Goal: Task Accomplishment & Management: Manage account settings

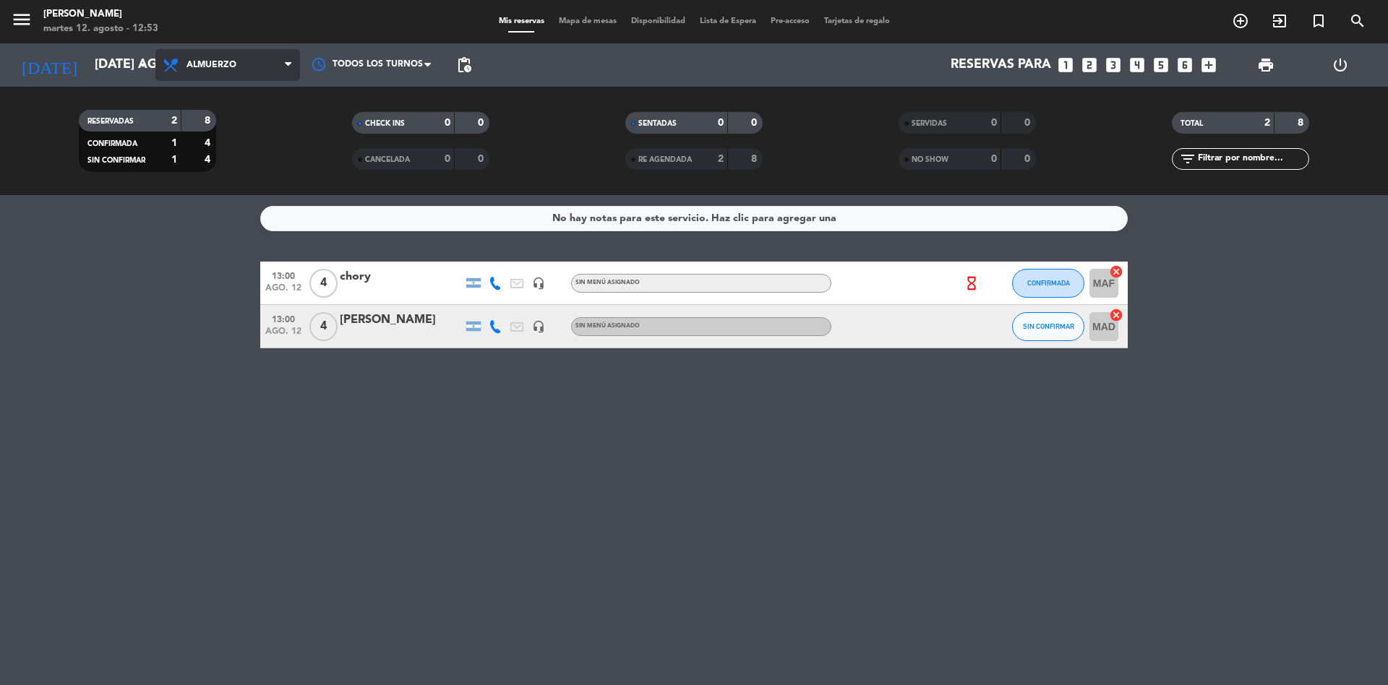
click at [227, 74] on span "Almuerzo" at bounding box center [227, 65] width 145 height 32
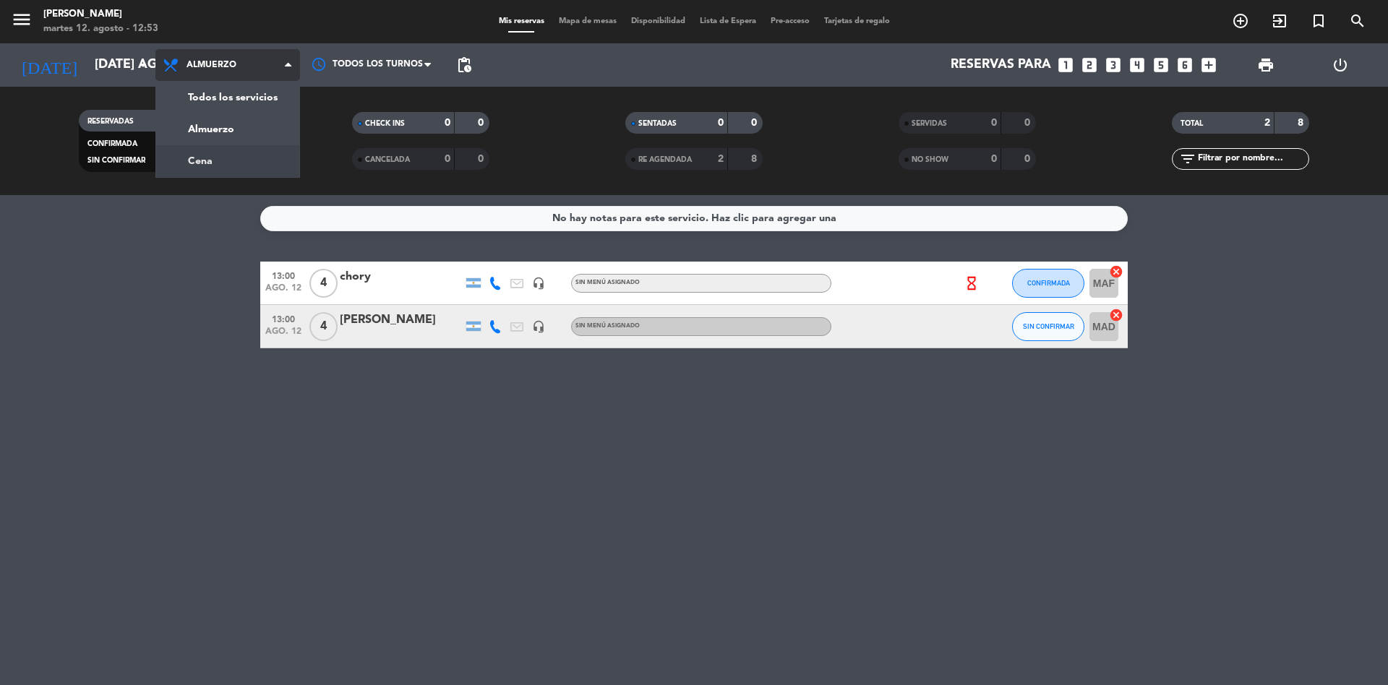
click at [215, 157] on div "menu Chocho Sushi martes 12. agosto - 12:53 Mis reservas Mapa de mesas Disponib…" at bounding box center [694, 97] width 1388 height 195
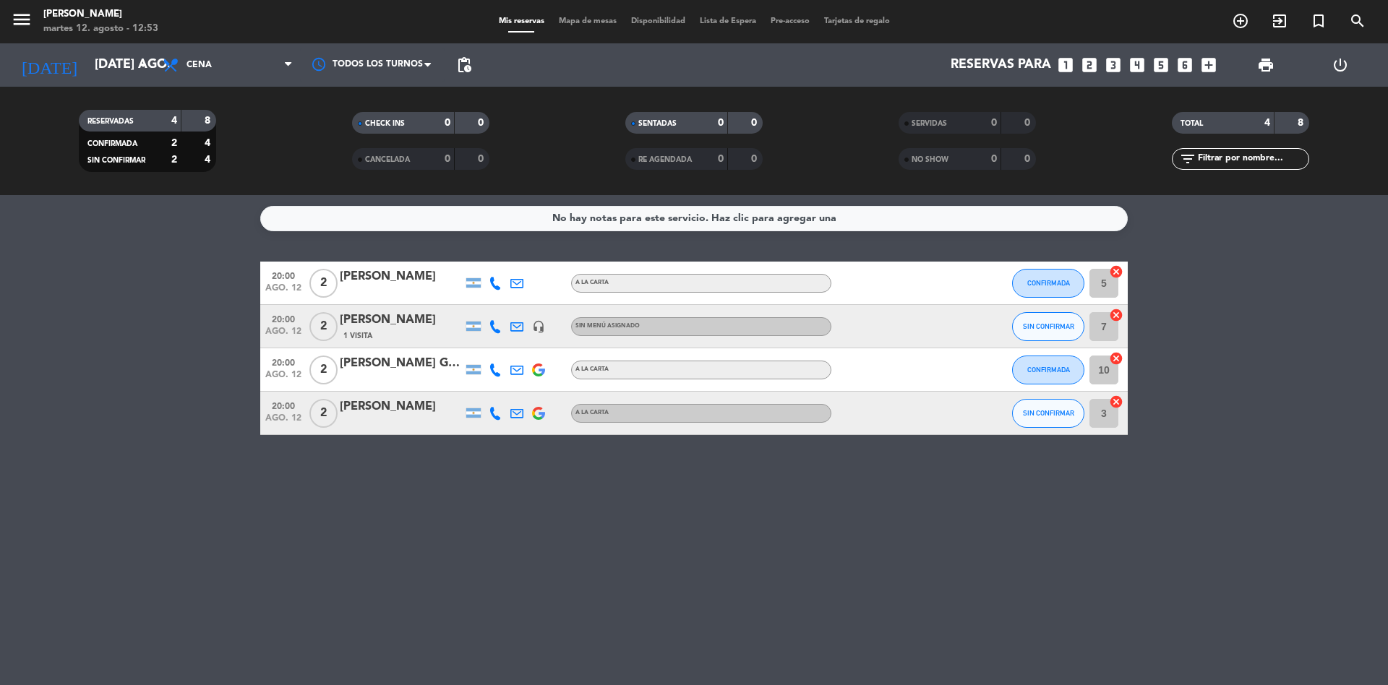
click at [1086, 64] on icon "looks_two" at bounding box center [1089, 65] width 19 height 19
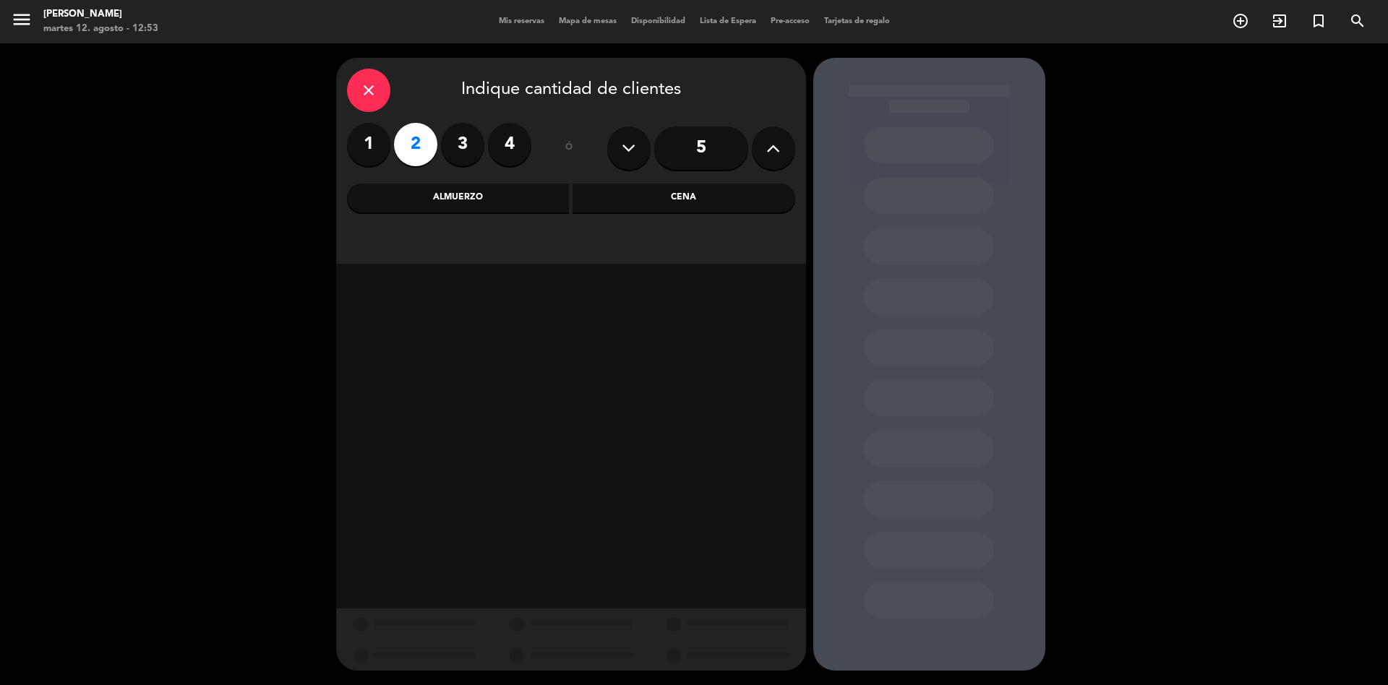
click at [681, 189] on div "Cena" at bounding box center [684, 198] width 223 height 29
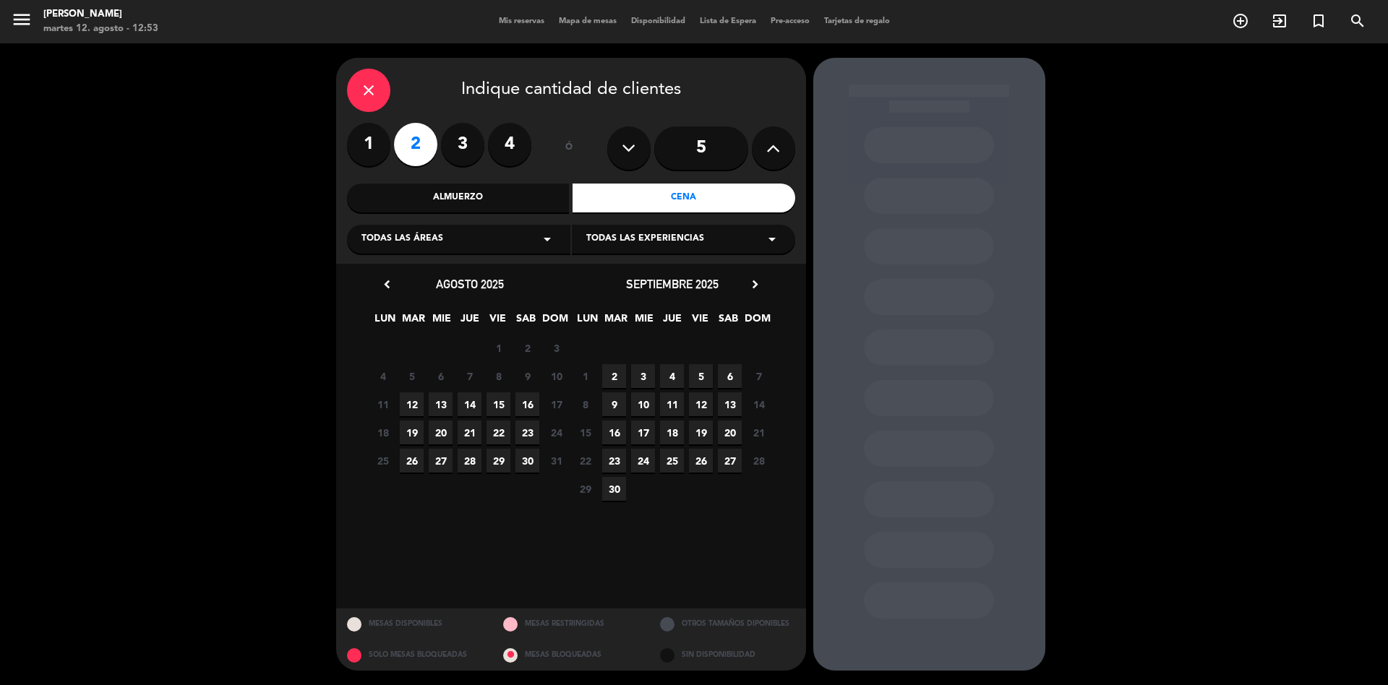
click at [417, 411] on span "12" at bounding box center [412, 405] width 24 height 24
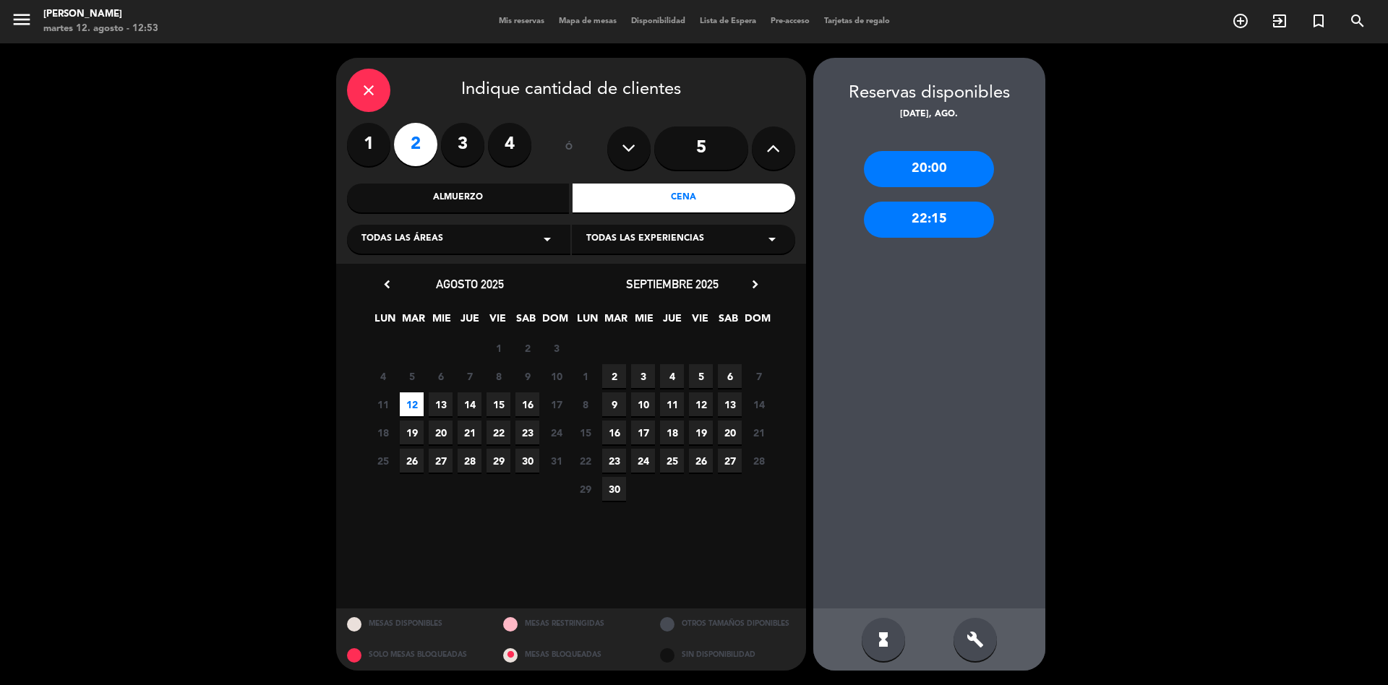
click at [938, 158] on div "20:00" at bounding box center [929, 169] width 130 height 36
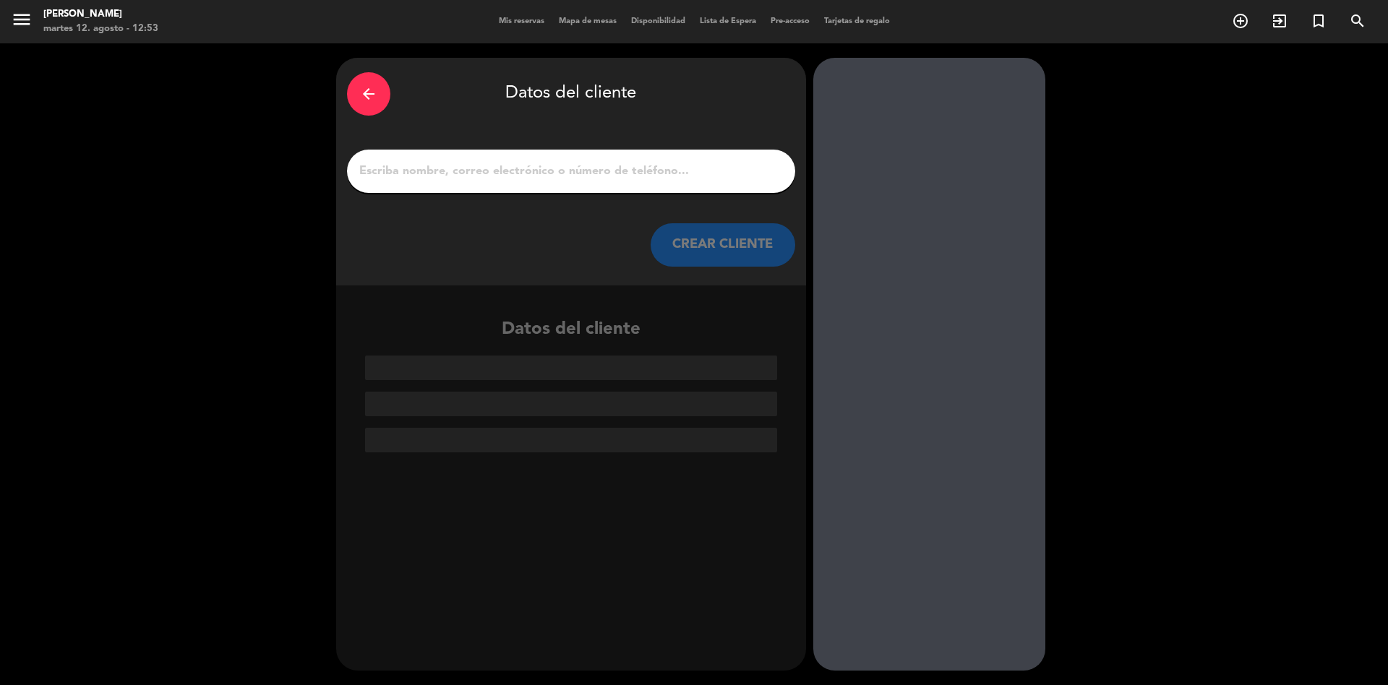
click at [663, 172] on input "1" at bounding box center [571, 171] width 427 height 20
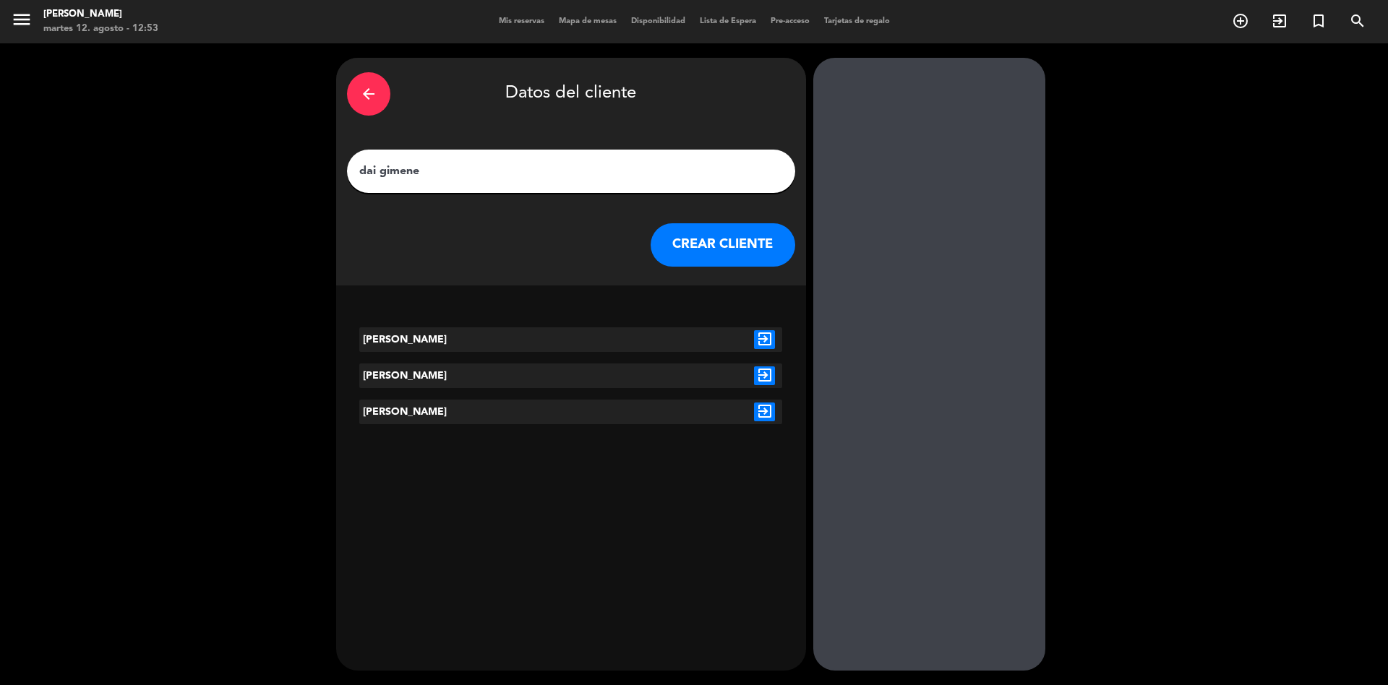
type input "dai gimene"
click at [771, 333] on icon "exit_to_app" at bounding box center [764, 339] width 21 height 19
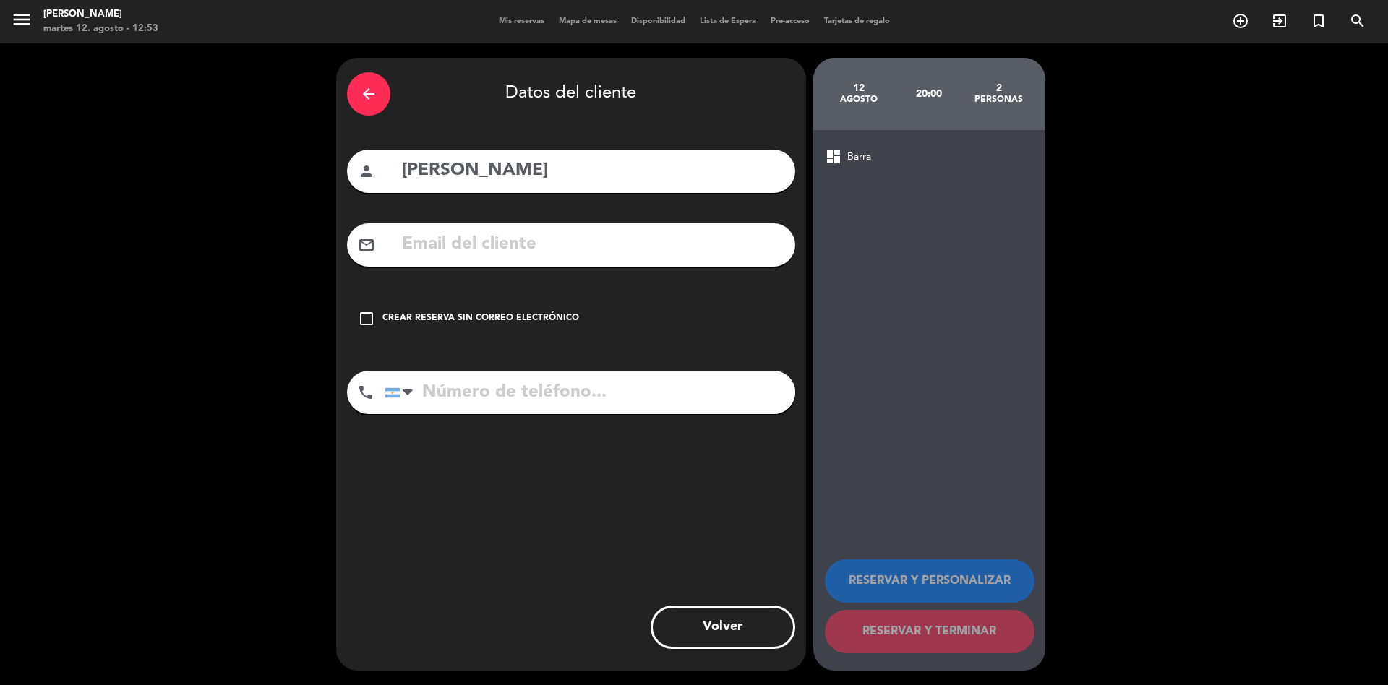
click at [562, 325] on div "Crear reserva sin correo electrónico" at bounding box center [480, 319] width 197 height 14
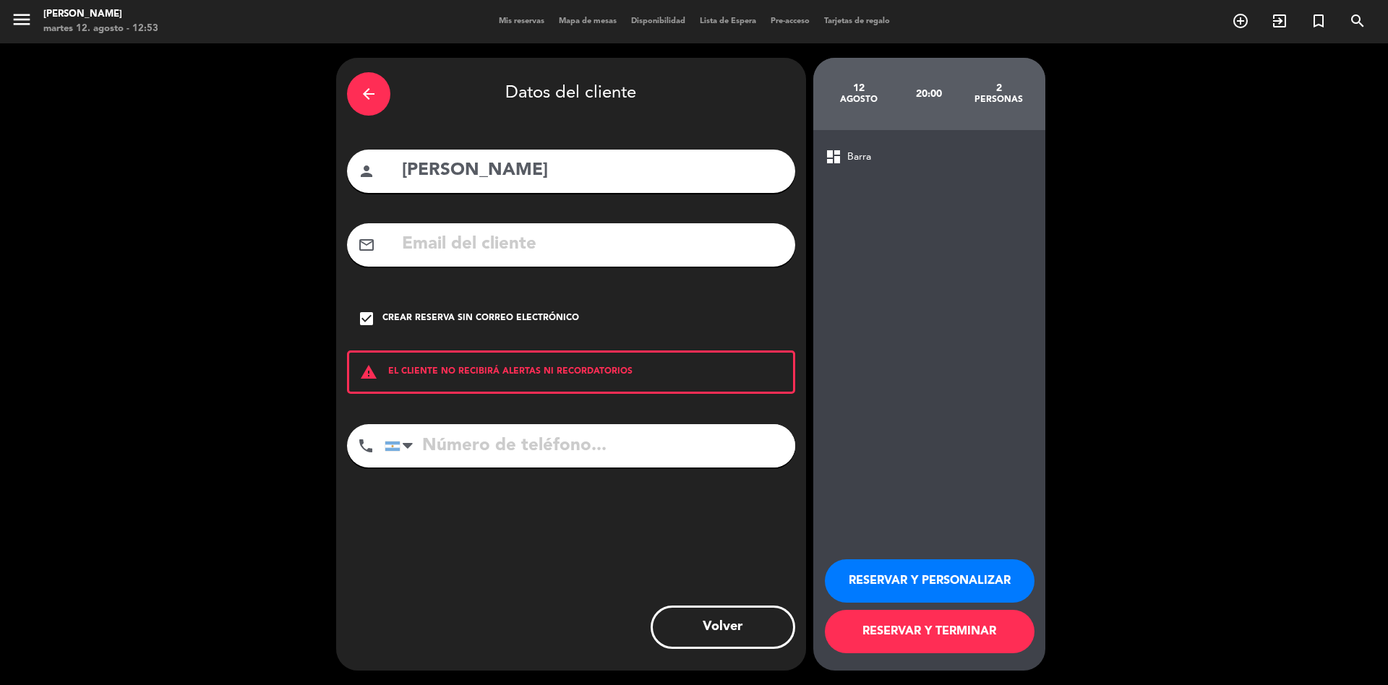
click at [936, 626] on button "RESERVAR Y TERMINAR" at bounding box center [930, 631] width 210 height 43
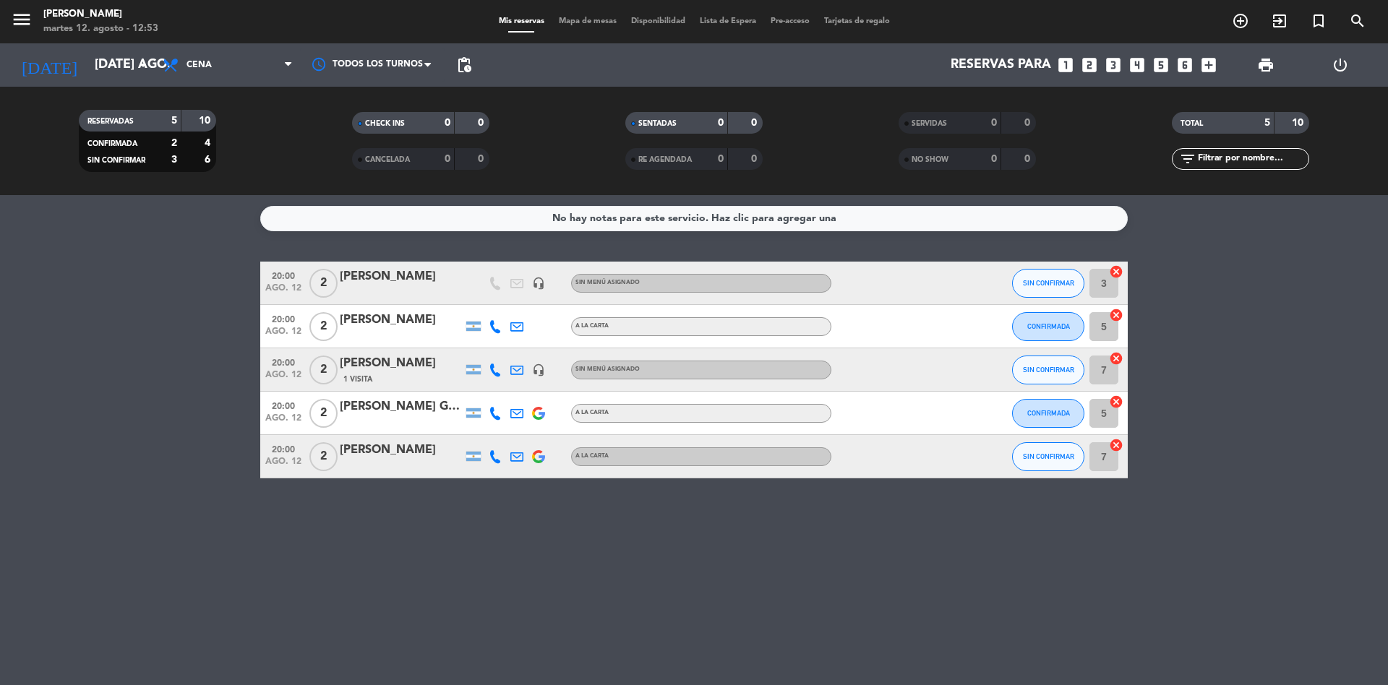
click at [385, 278] on div "[PERSON_NAME]" at bounding box center [401, 277] width 123 height 19
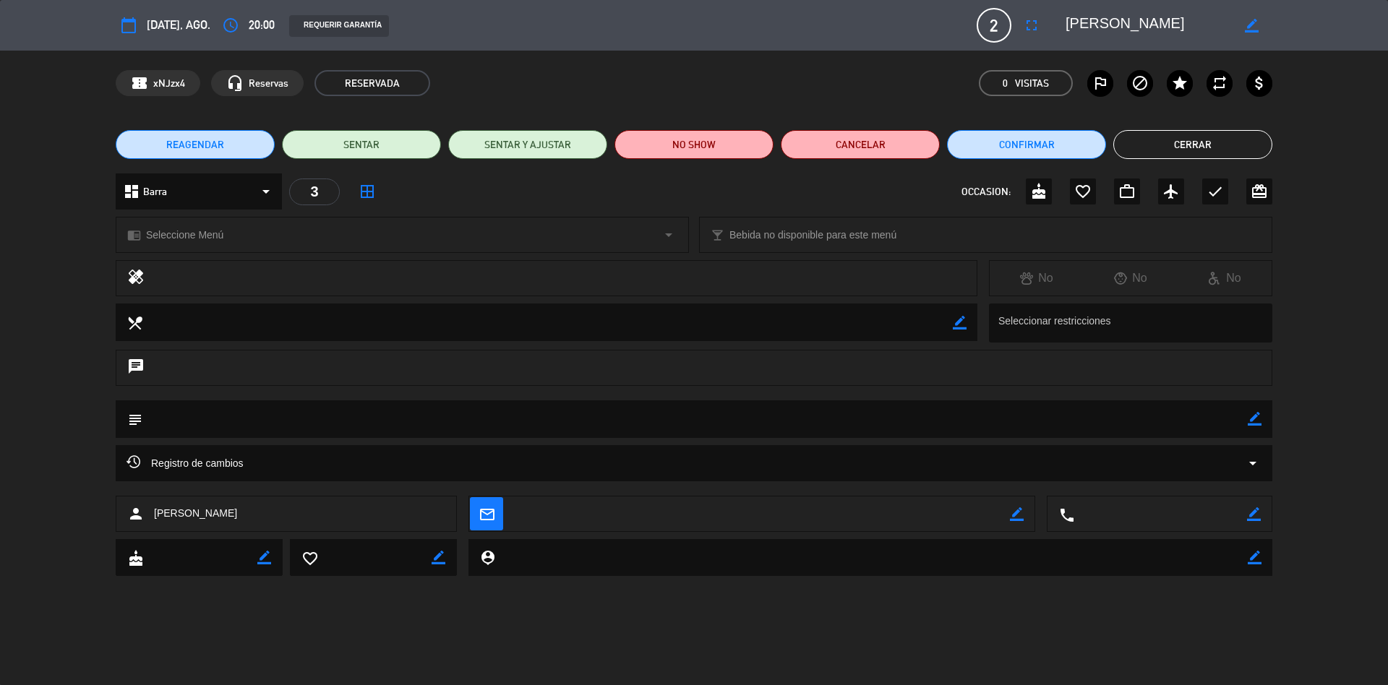
click at [1251, 422] on icon "border_color" at bounding box center [1255, 419] width 14 height 14
click at [1137, 422] on textarea at bounding box center [694, 419] width 1105 height 37
type textarea "esquina barra"
click at [1248, 417] on icon at bounding box center [1255, 419] width 14 height 14
click at [1182, 132] on button "Cerrar" at bounding box center [1192, 144] width 159 height 29
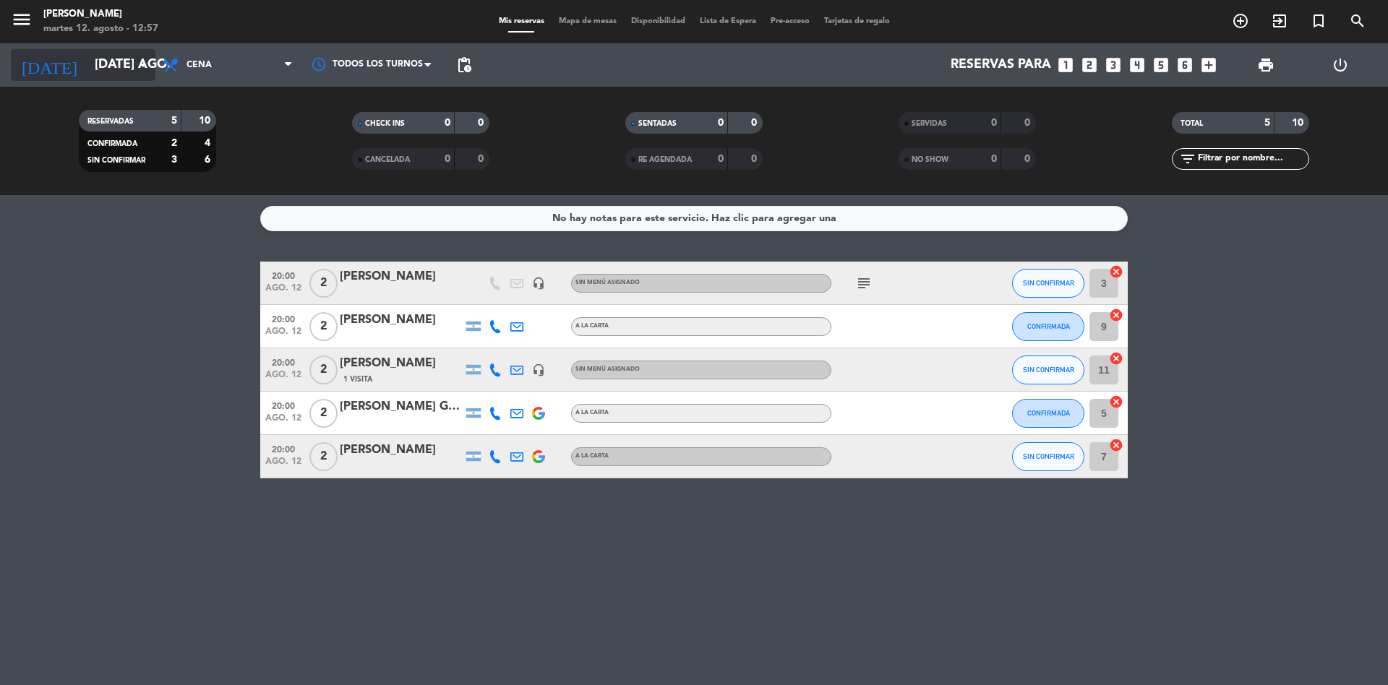
click at [116, 63] on input "[DATE] ago." at bounding box center [171, 65] width 168 height 29
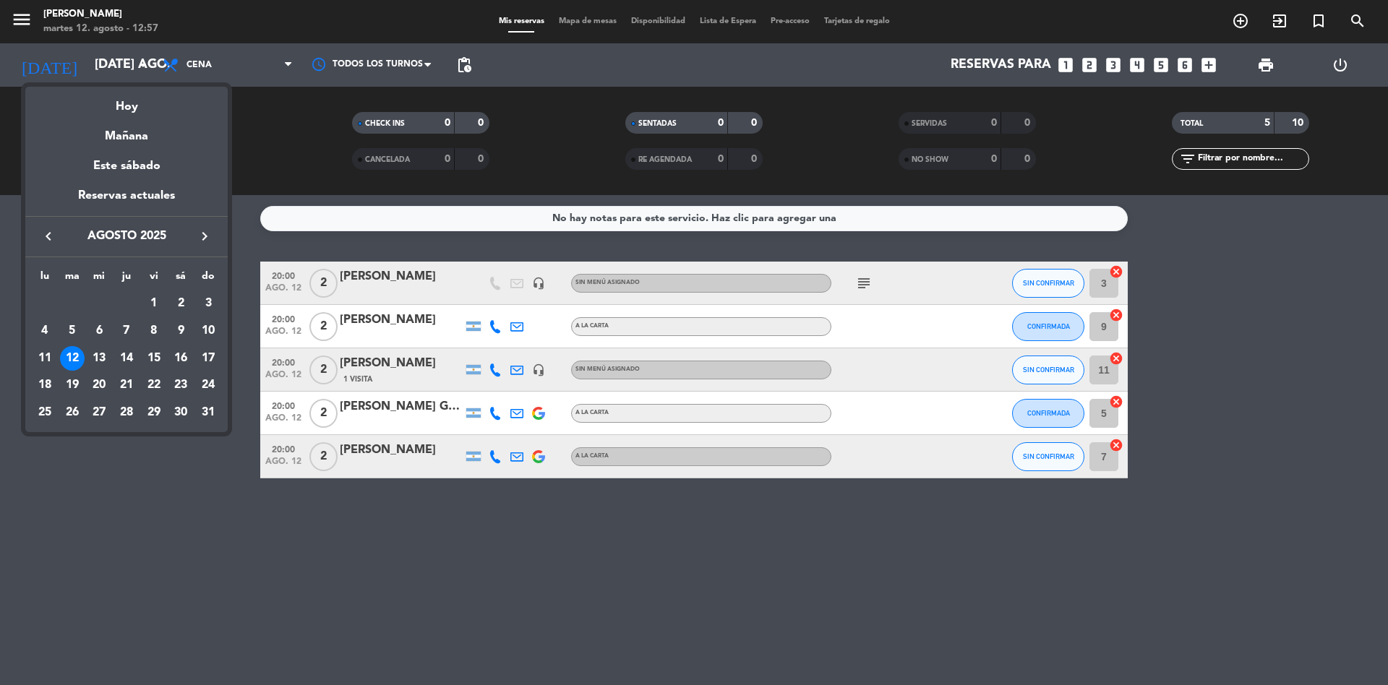
click at [1090, 61] on div at bounding box center [694, 342] width 1388 height 685
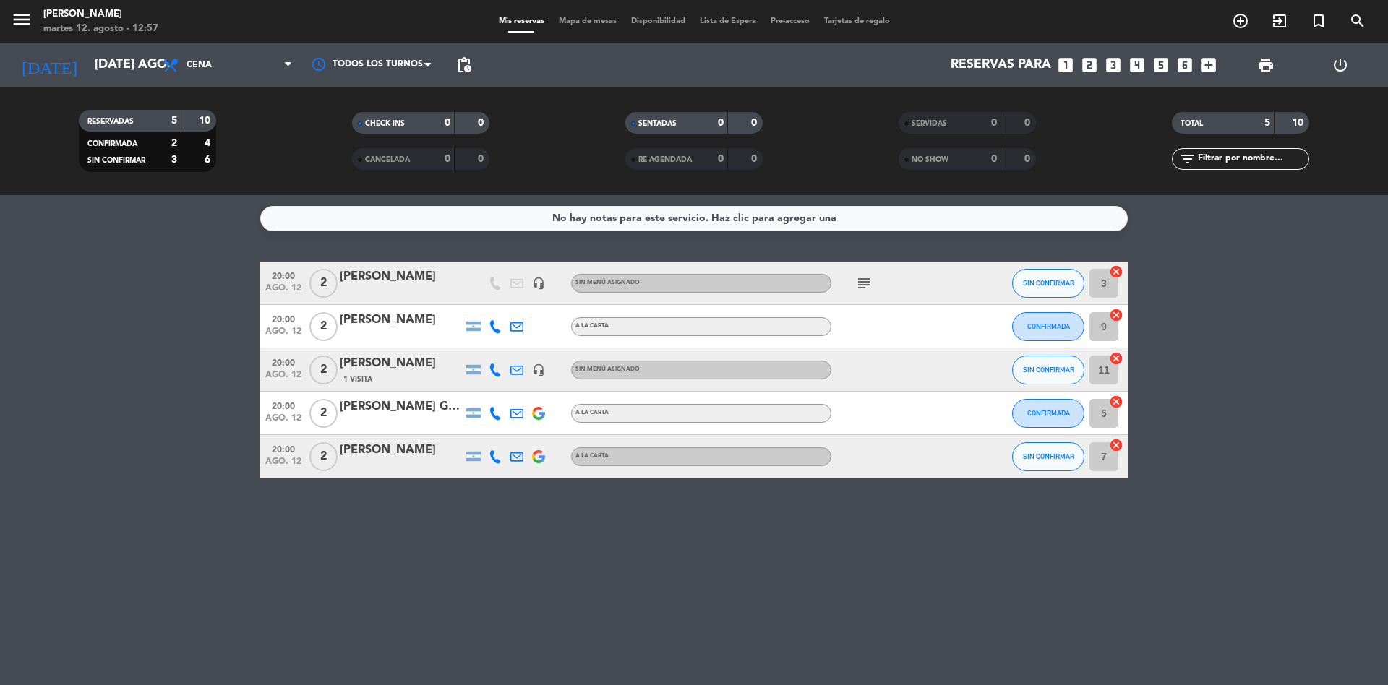
click at [1090, 61] on icon "looks_two" at bounding box center [1089, 65] width 19 height 19
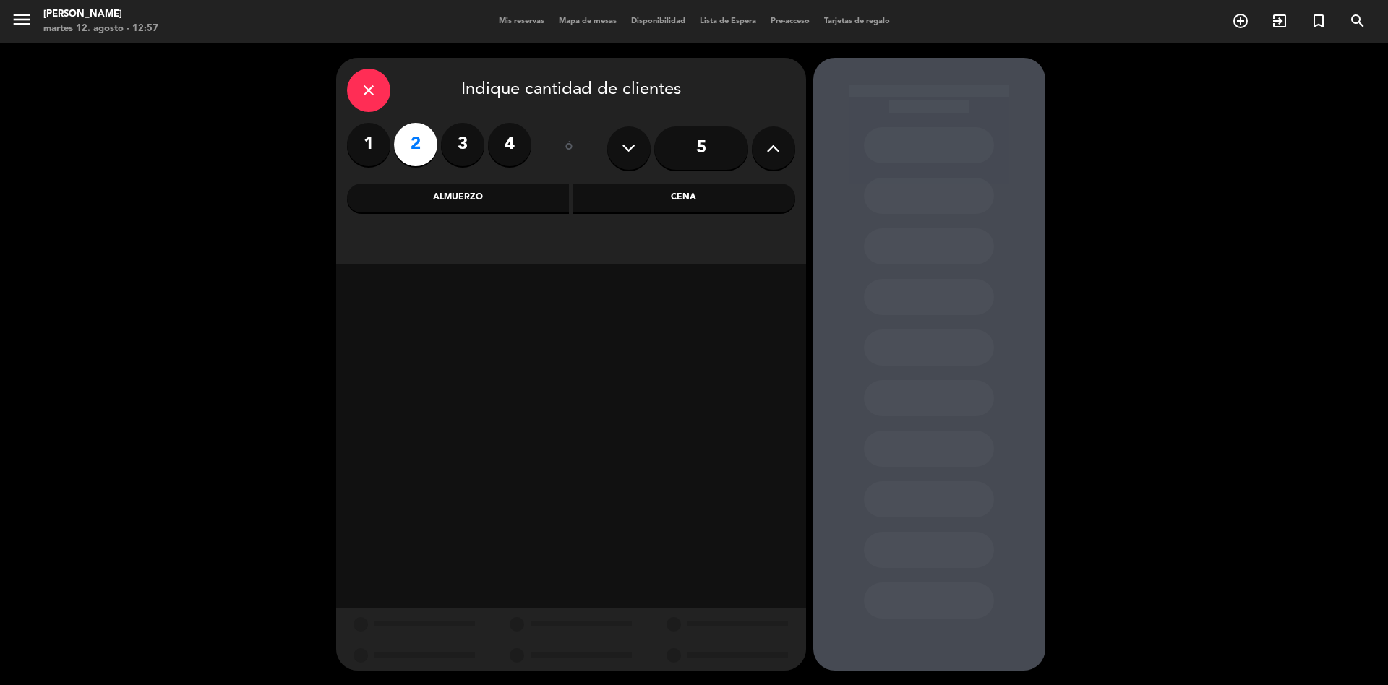
click at [502, 200] on div "Almuerzo" at bounding box center [458, 198] width 223 height 29
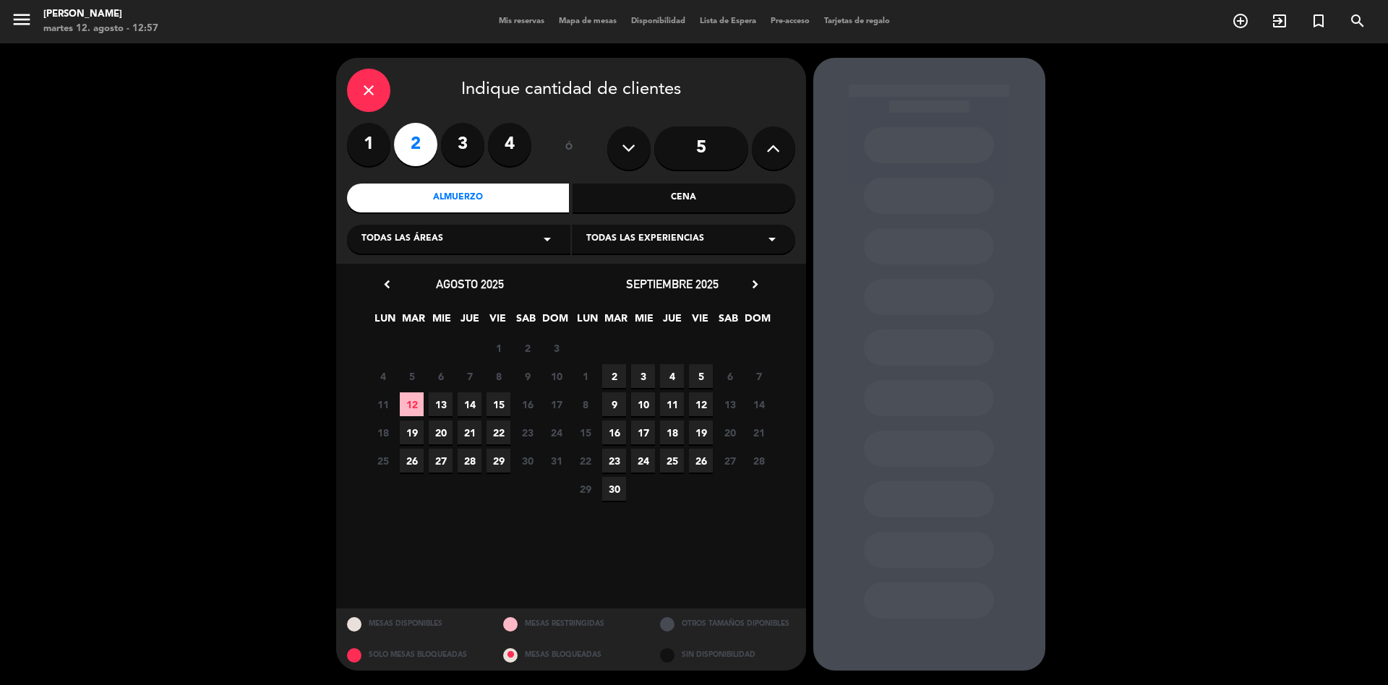
click at [472, 398] on span "14" at bounding box center [470, 405] width 24 height 24
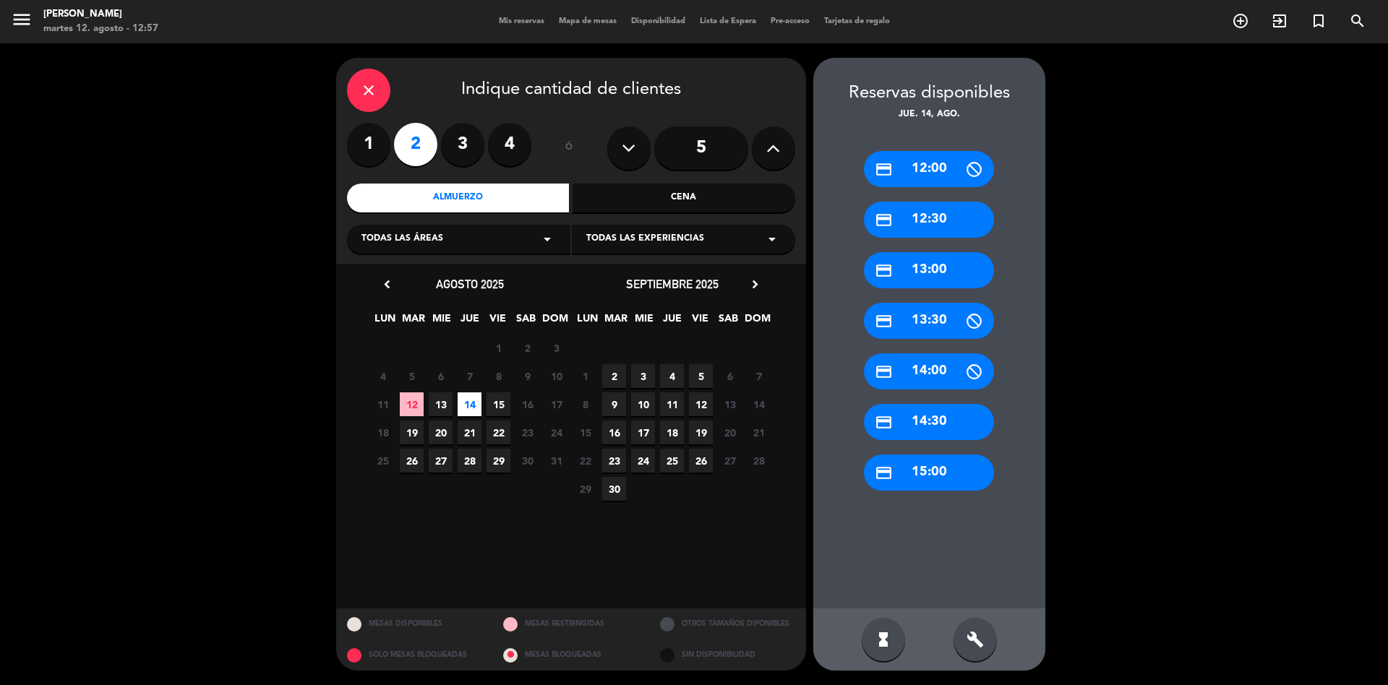
click at [926, 272] on div "credit_card 13:00" at bounding box center [929, 270] width 130 height 36
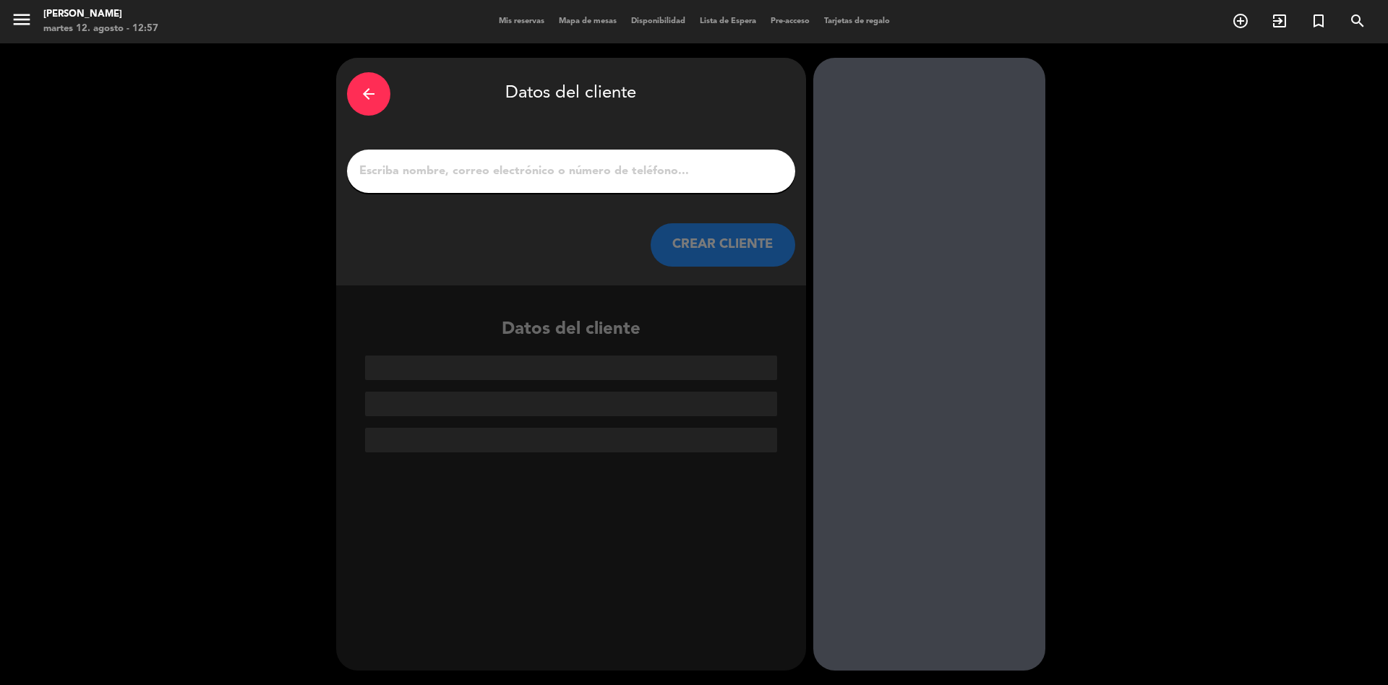
click at [556, 171] on input "1" at bounding box center [571, 171] width 427 height 20
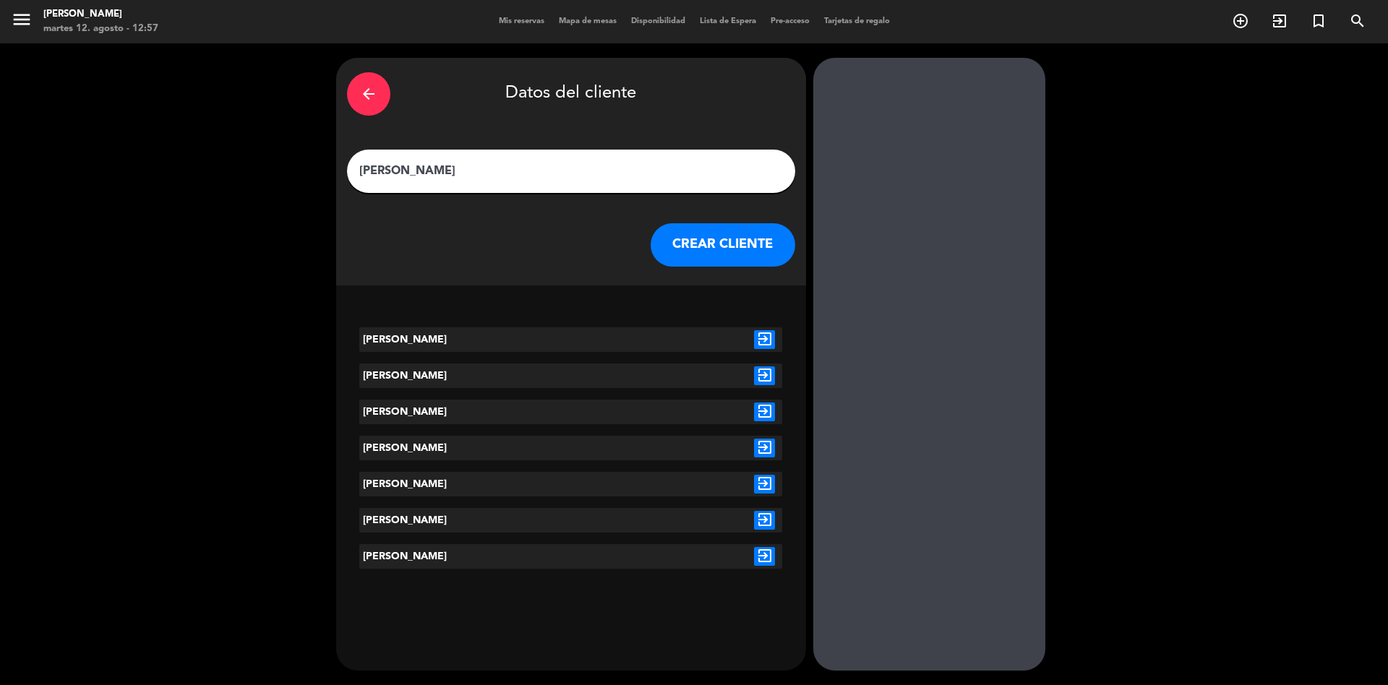
type input "[PERSON_NAME]"
click at [767, 487] on icon "exit_to_app" at bounding box center [764, 484] width 21 height 19
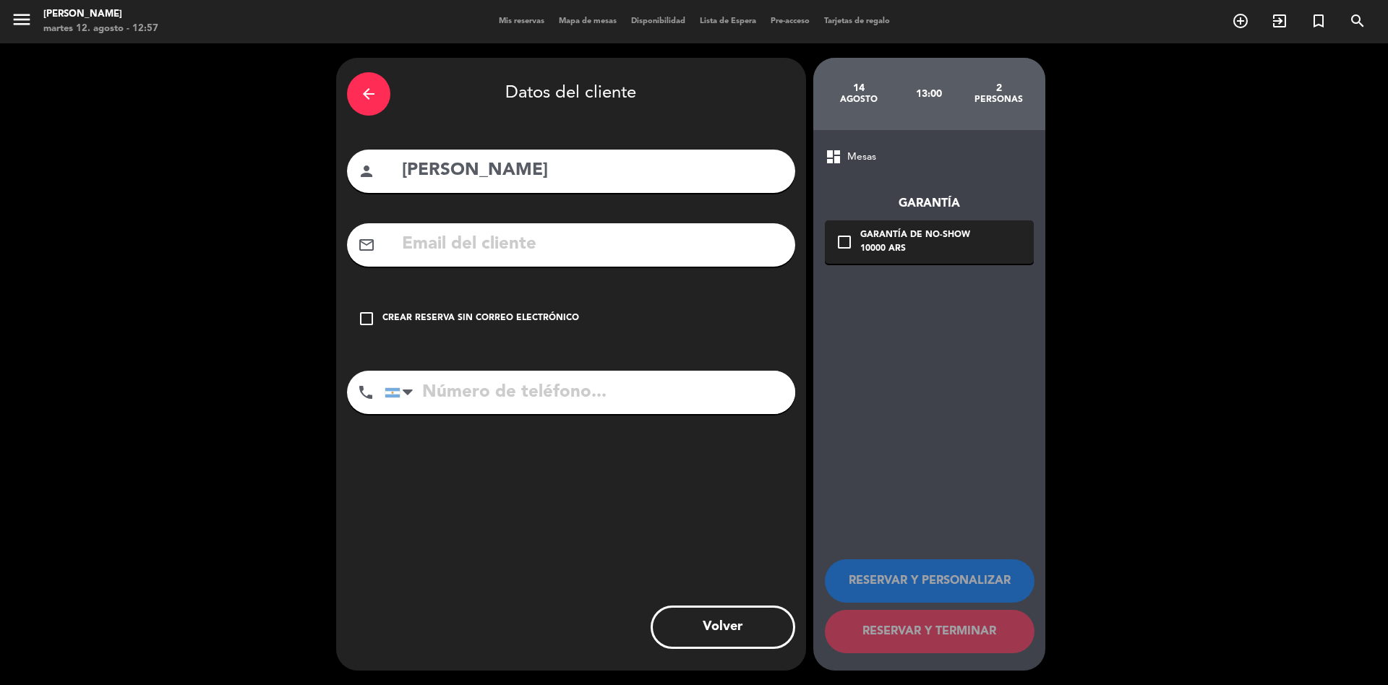
click at [513, 317] on div "Crear reserva sin correo electrónico" at bounding box center [480, 319] width 197 height 14
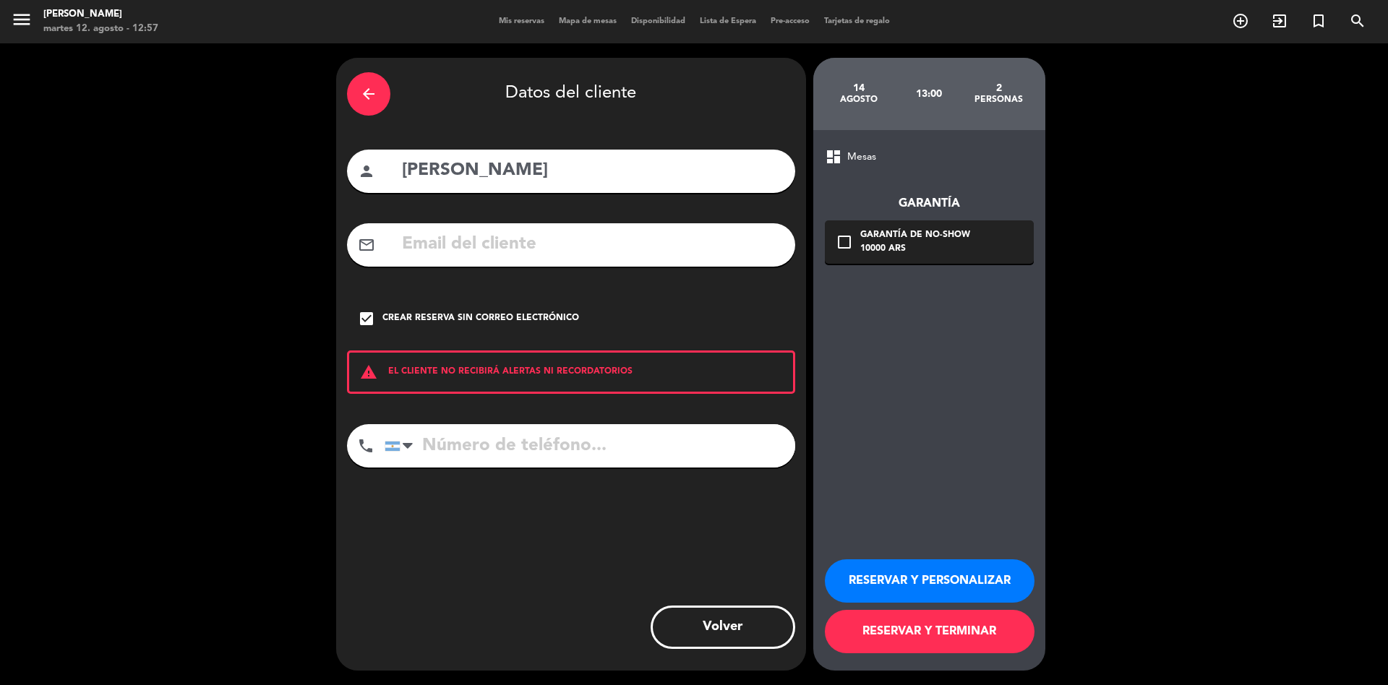
click at [912, 646] on button "RESERVAR Y TERMINAR" at bounding box center [930, 631] width 210 height 43
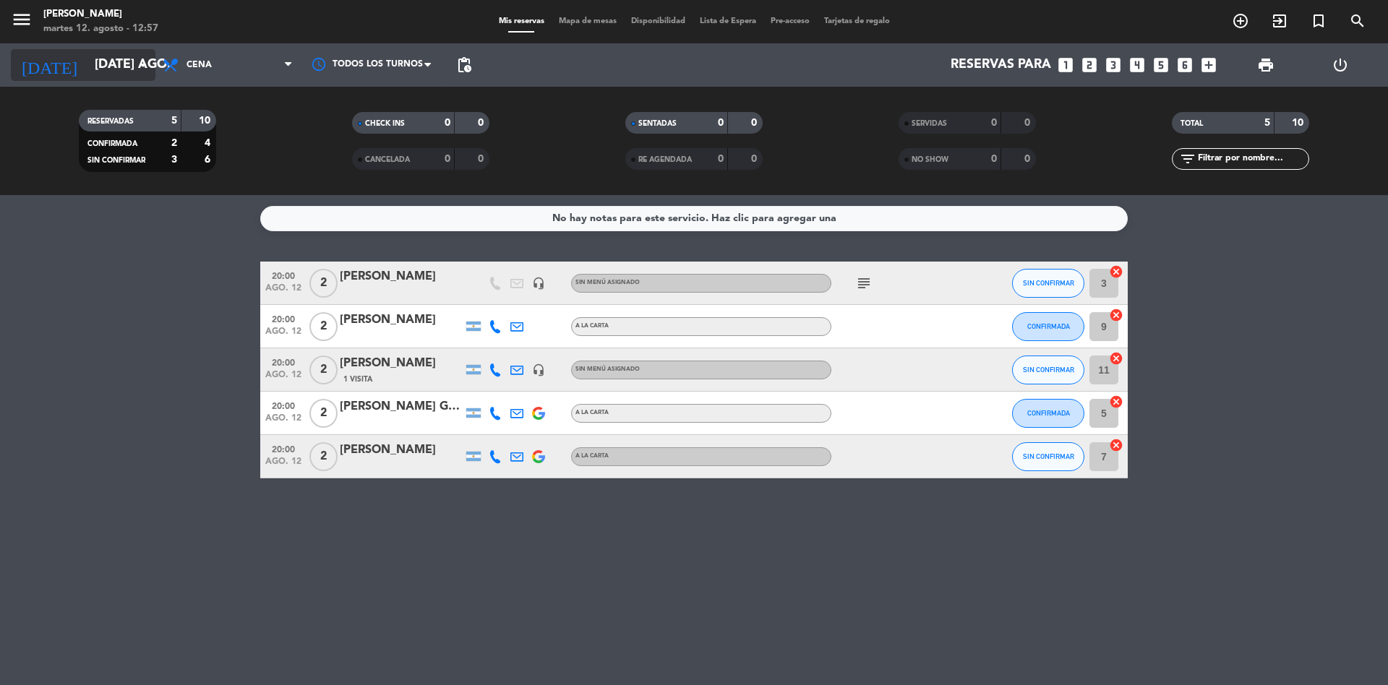
click at [100, 56] on input "[DATE] ago." at bounding box center [171, 65] width 168 height 29
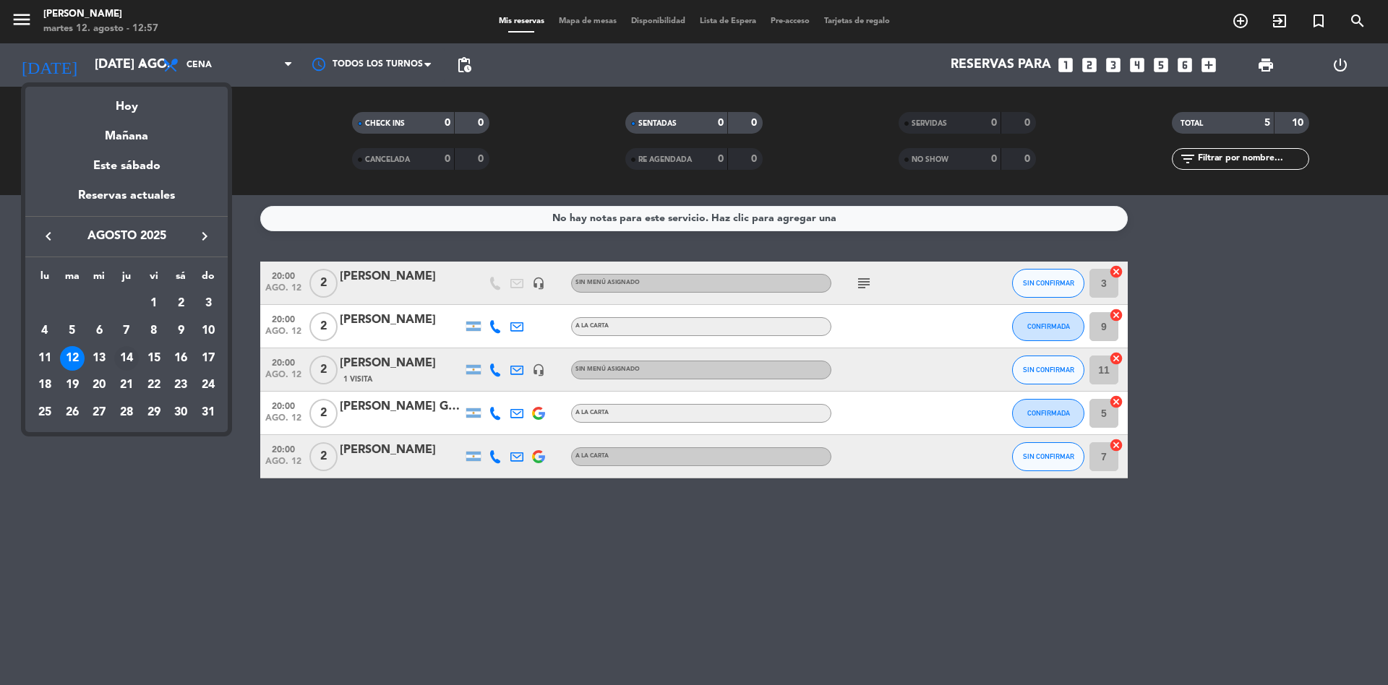
click at [127, 360] on div "14" at bounding box center [126, 358] width 25 height 25
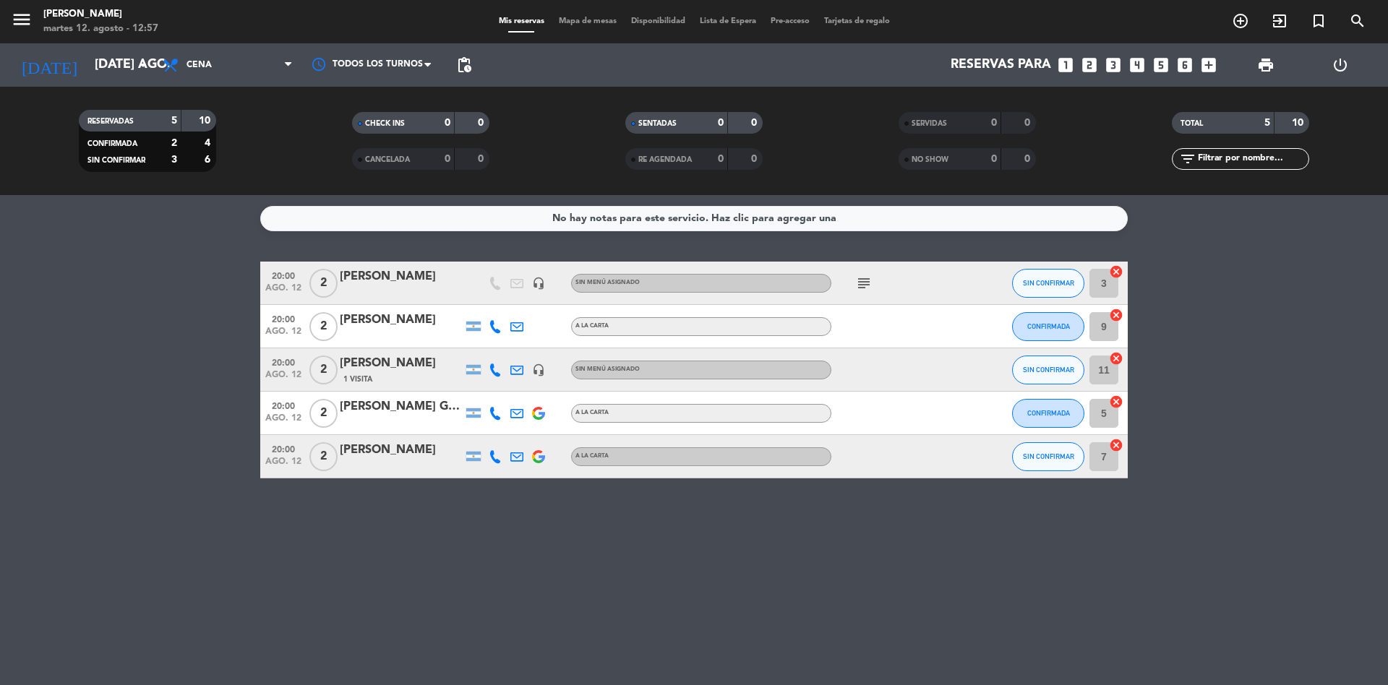
type input "jue. 14 ago."
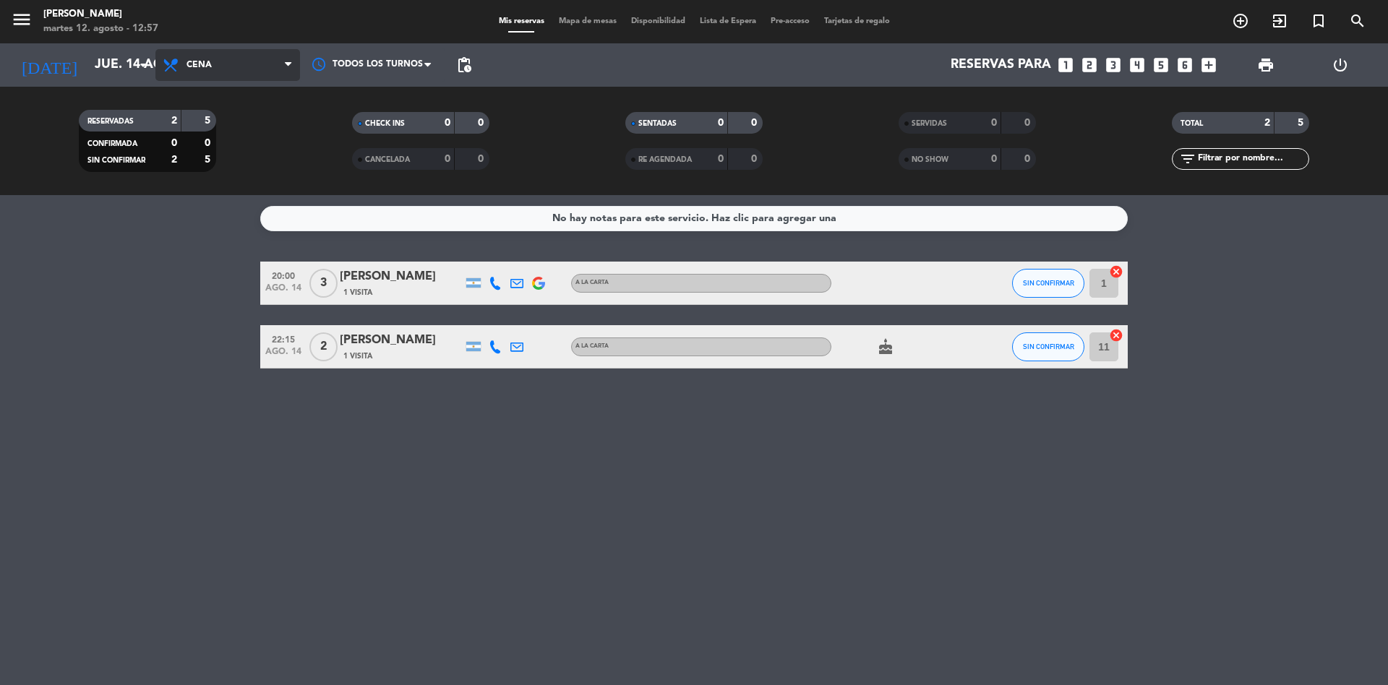
click at [245, 63] on span "Cena" at bounding box center [227, 65] width 145 height 32
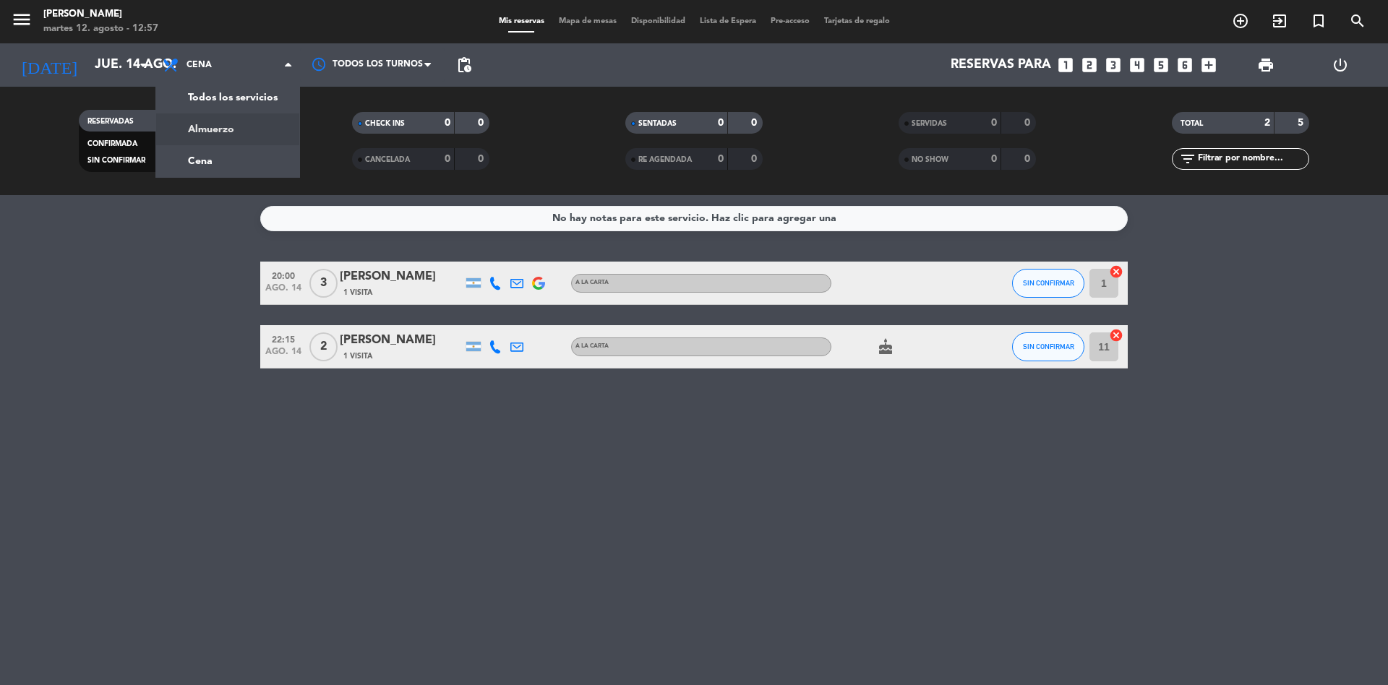
click at [249, 124] on div "menu Chocho Sushi martes 12. agosto - 12:57 Mis reservas Mapa de mesas Disponib…" at bounding box center [694, 97] width 1388 height 195
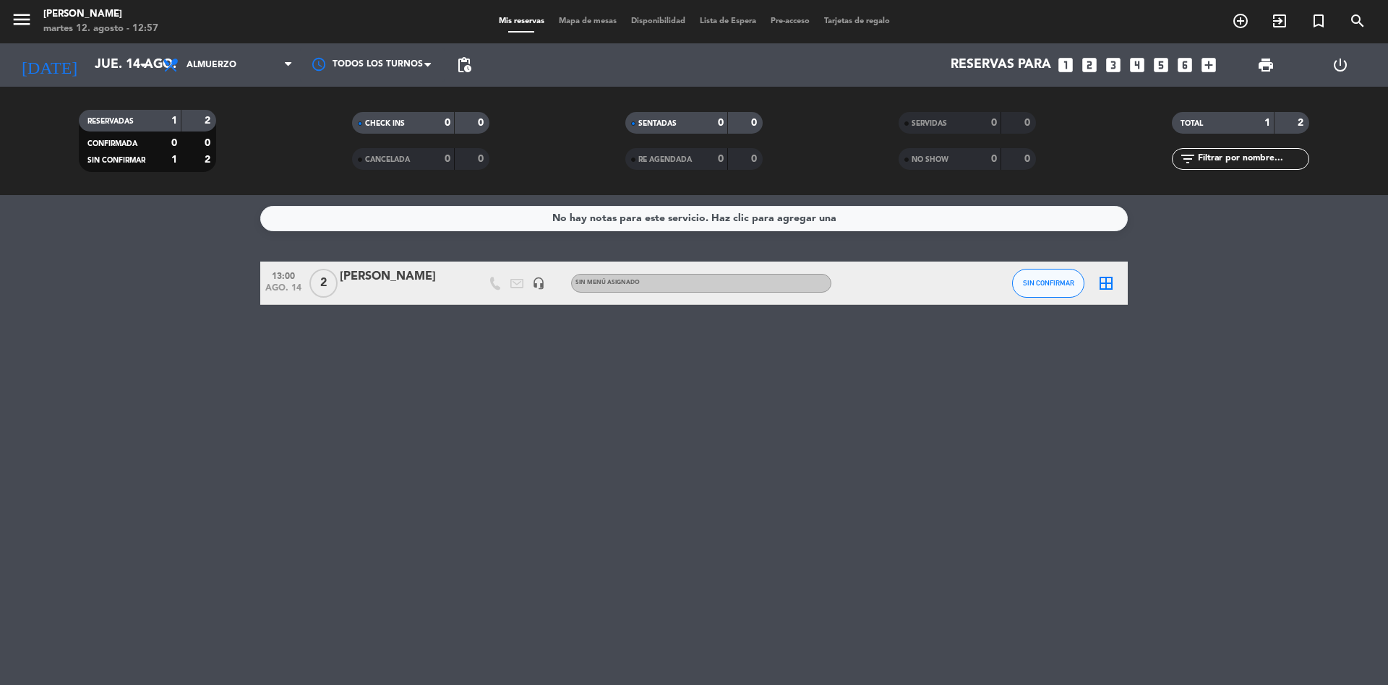
click at [325, 281] on span "2" at bounding box center [323, 283] width 28 height 29
click at [884, 294] on div at bounding box center [896, 283] width 130 height 43
click at [398, 276] on div "[PERSON_NAME]" at bounding box center [401, 277] width 123 height 19
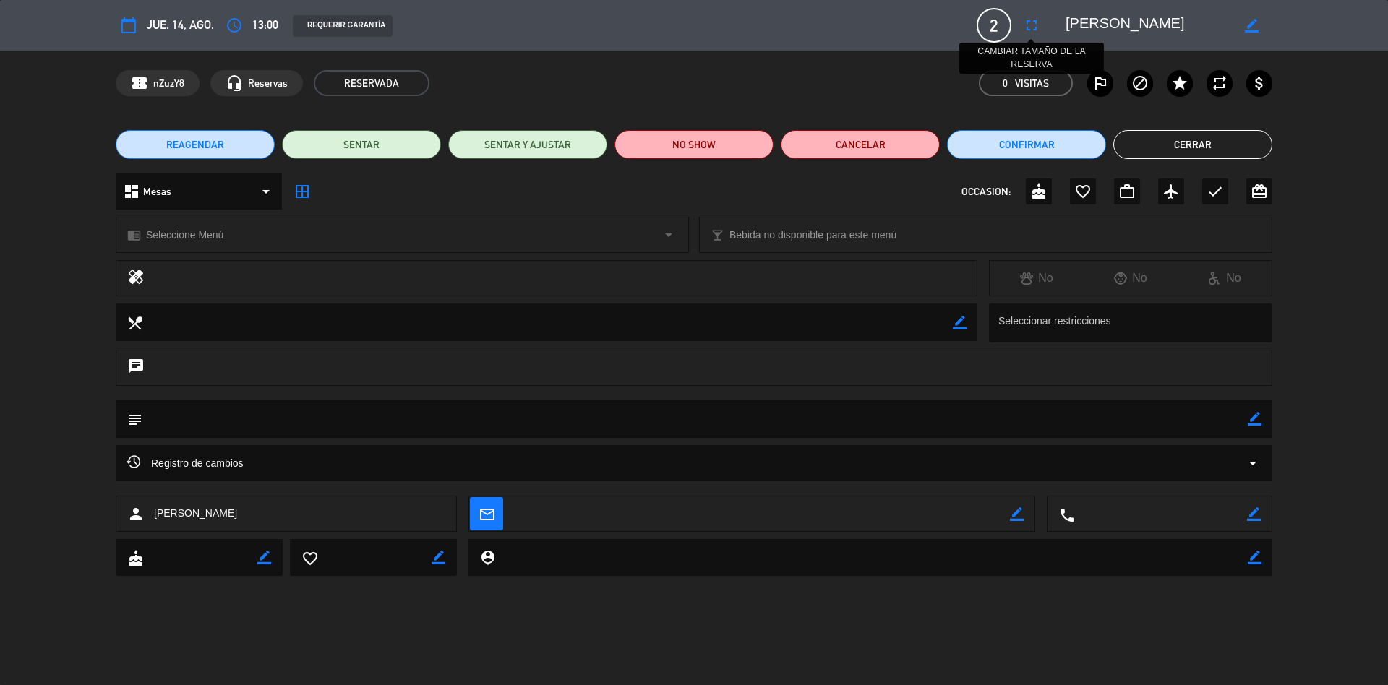
click at [1026, 22] on icon "fullscreen" at bounding box center [1031, 25] width 17 height 17
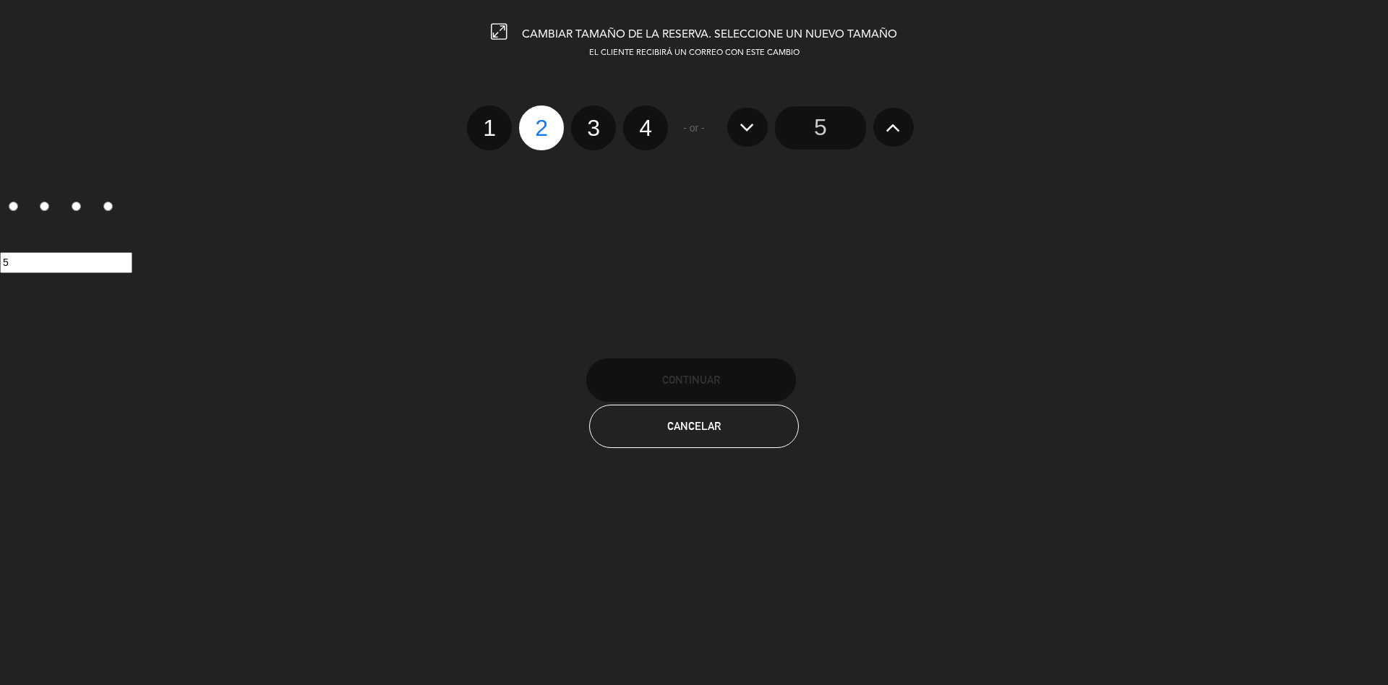
click at [636, 127] on label "4" at bounding box center [645, 128] width 45 height 45
click at [639, 120] on input "4" at bounding box center [643, 115] width 9 height 9
radio input "true"
radio input "false"
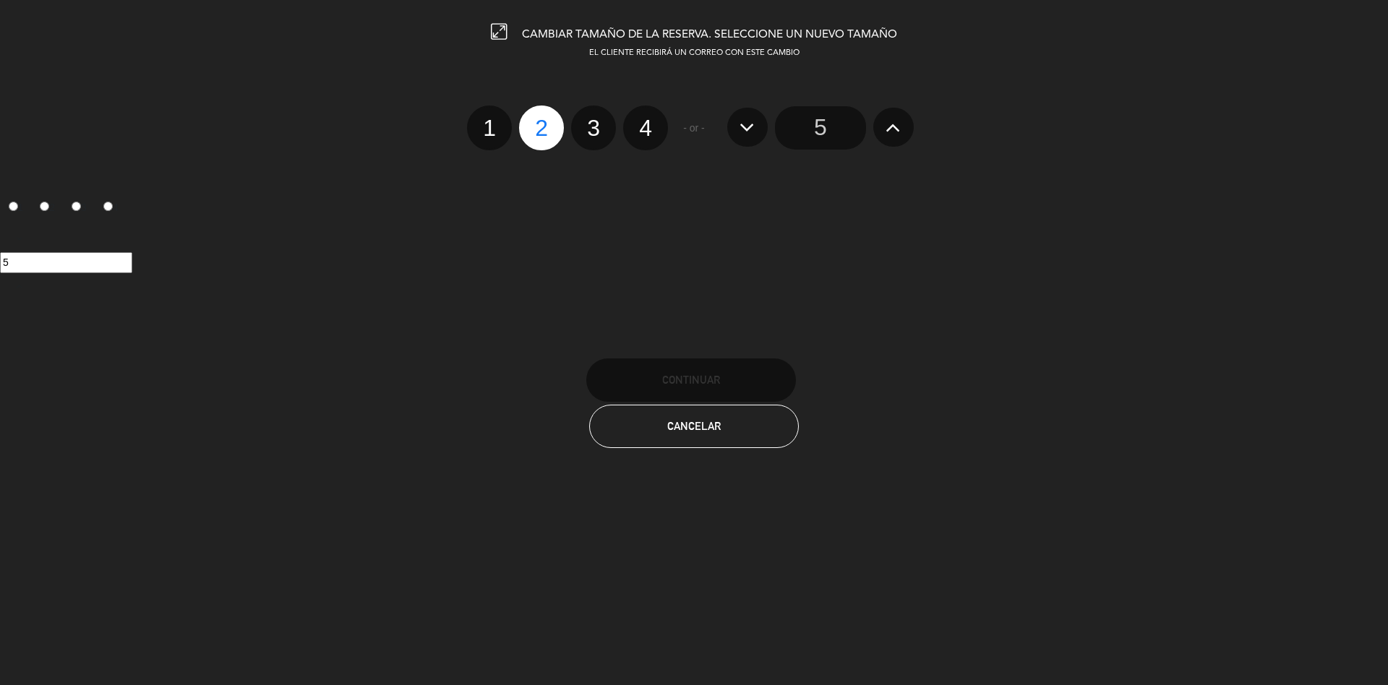
radio input "false"
radio input "true"
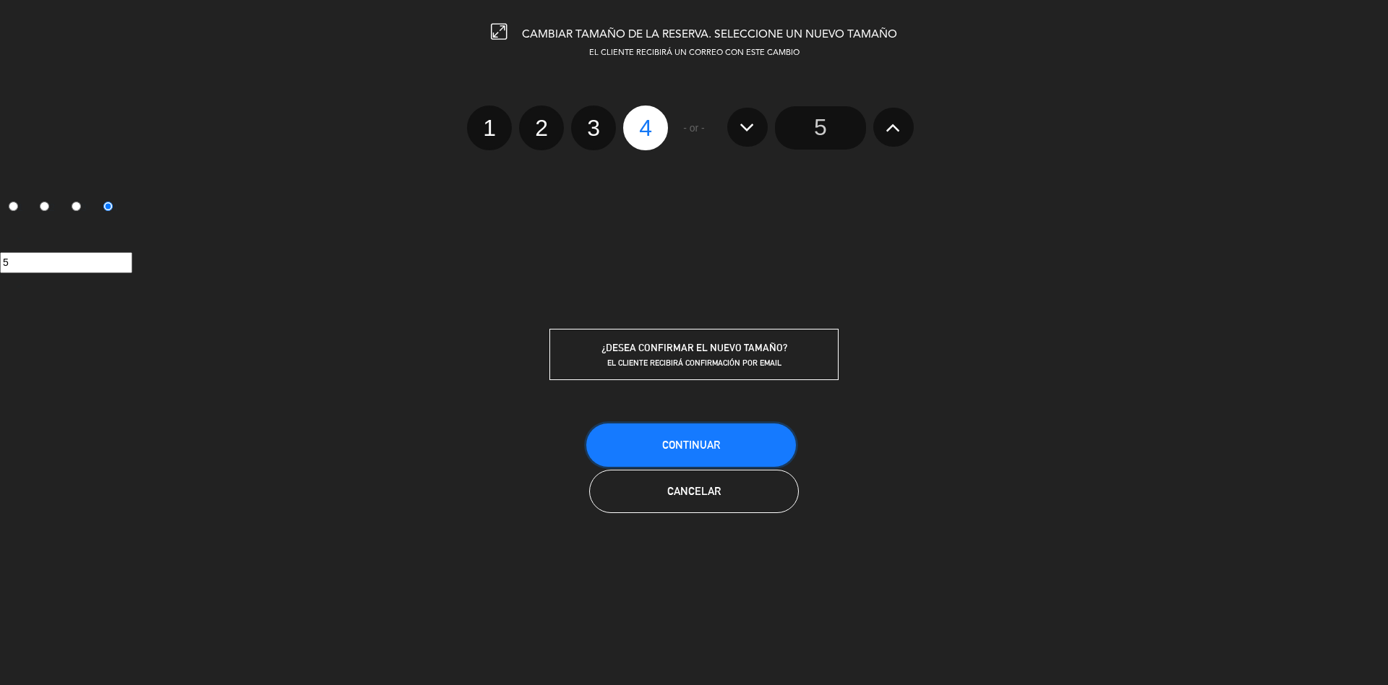
click at [700, 445] on span "Continuar" at bounding box center [691, 445] width 58 height 12
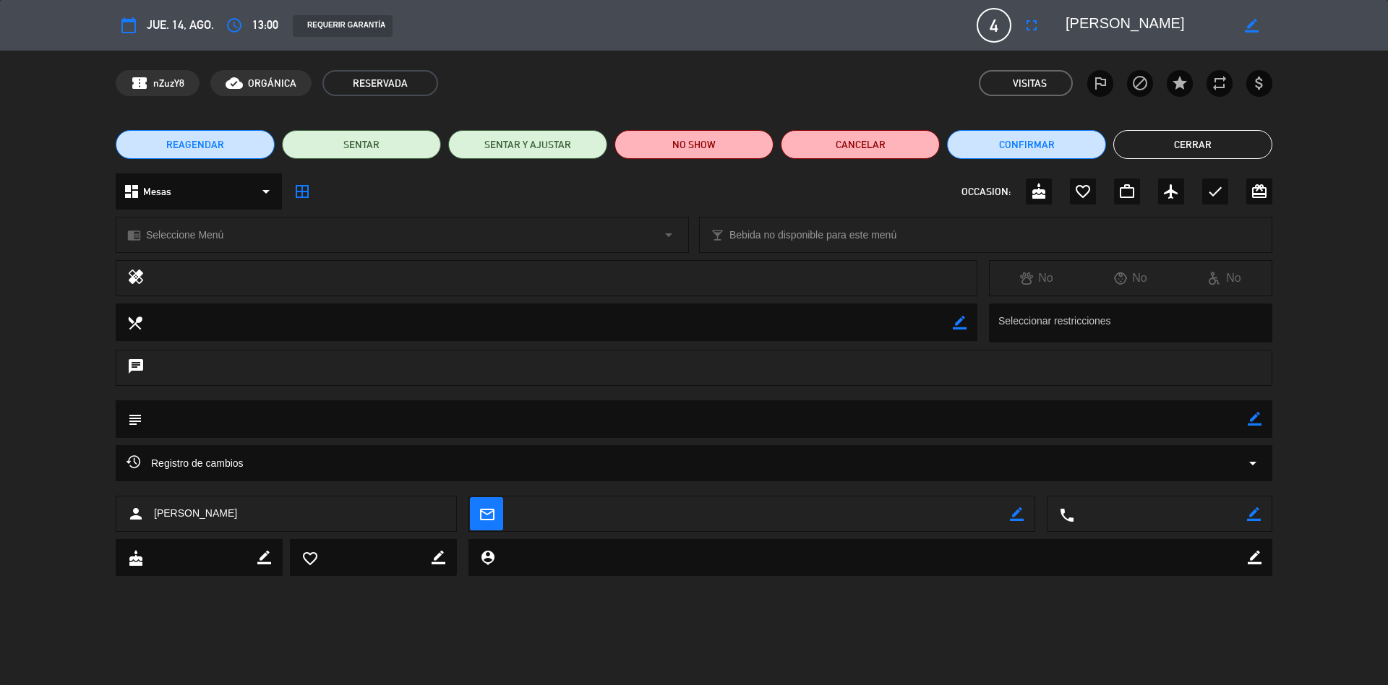
click at [1229, 149] on button "Cerrar" at bounding box center [1192, 144] width 159 height 29
